Goal: Information Seeking & Learning: Learn about a topic

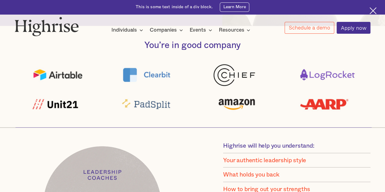
scroll to position [229, 0]
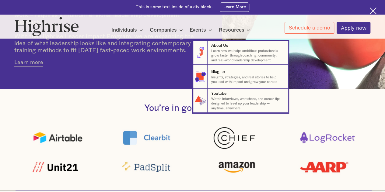
click at [219, 77] on p "Insights, strategies, and real stories to help you lead with impact and grow yo…" at bounding box center [247, 79] width 72 height 9
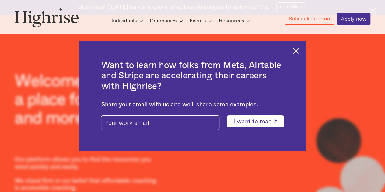
click at [300, 50] on img at bounding box center [296, 51] width 7 height 7
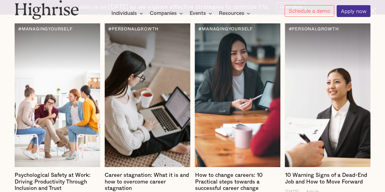
scroll to position [729, 0]
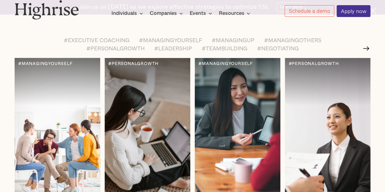
click at [61, 130] on div at bounding box center [57, 130] width 85 height 144
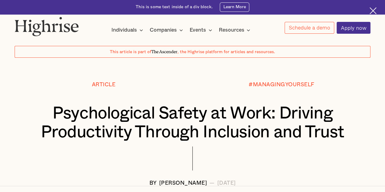
scroll to position [12, 0]
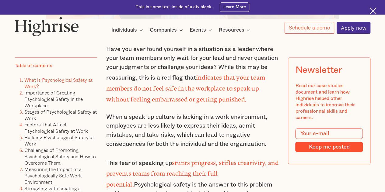
click at [67, 82] on link "What is Psychological Safety at Work?" at bounding box center [58, 83] width 68 height 14
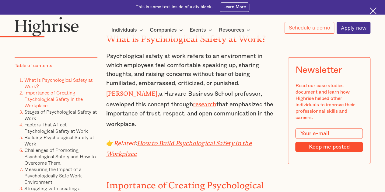
click at [55, 94] on link "Importance of Creating Psychological Safety in the Workplace" at bounding box center [53, 99] width 58 height 20
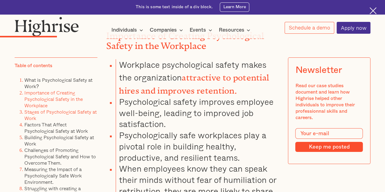
click at [48, 115] on link "Stages of Psychological Safety at Work" at bounding box center [60, 115] width 72 height 14
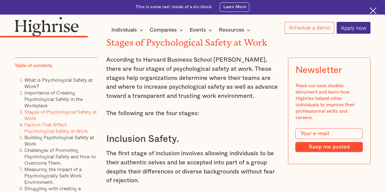
click at [41, 129] on link "Factors That Affect Psychological Safety at Work" at bounding box center [56, 128] width 64 height 14
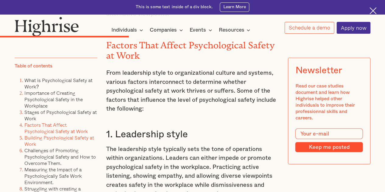
click at [36, 141] on link "Building Psychological Safety at Work" at bounding box center [59, 141] width 70 height 14
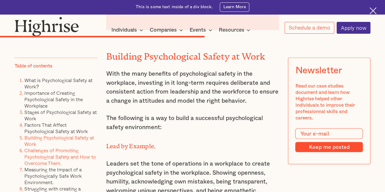
click at [33, 155] on link "Challenges of Promoting Psychological Safety and How to Overcome Them." at bounding box center [60, 157] width 72 height 20
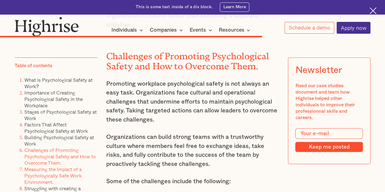
click at [33, 175] on link "Measuring the Impact of a Psychologically Safe Work Environment." at bounding box center [53, 176] width 58 height 20
